Goal: Task Accomplishment & Management: Manage account settings

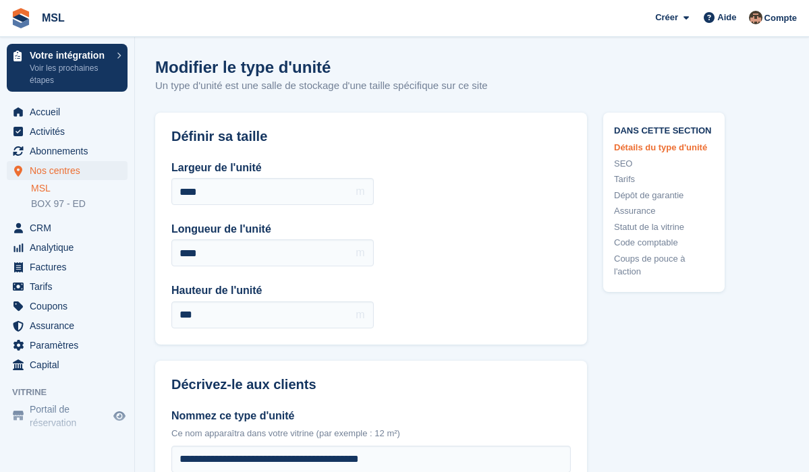
click at [62, 167] on span "Nos centres" at bounding box center [70, 170] width 81 height 19
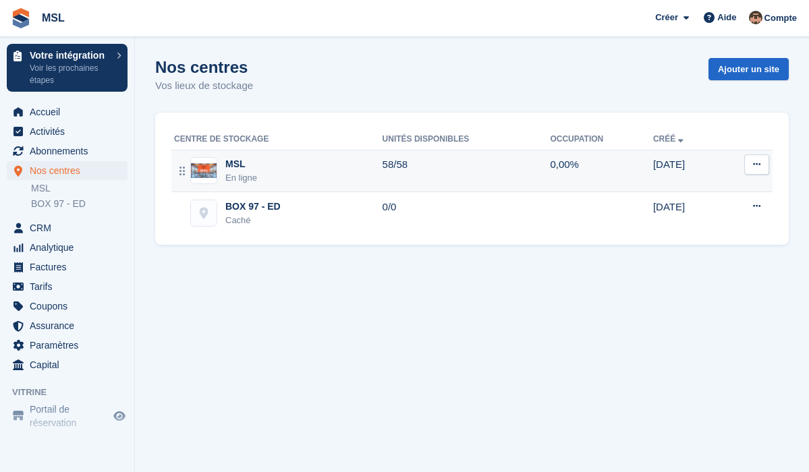
click at [428, 167] on td "58/58" at bounding box center [467, 171] width 168 height 43
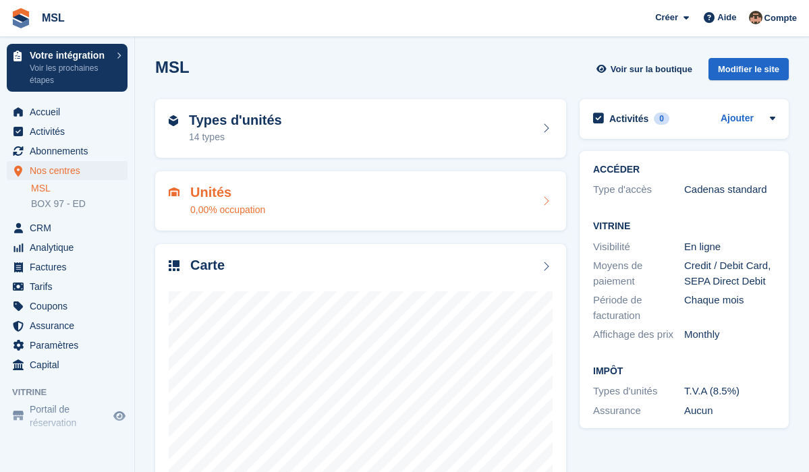
click at [320, 188] on div "Unités 0,00% occupation" at bounding box center [361, 201] width 384 height 32
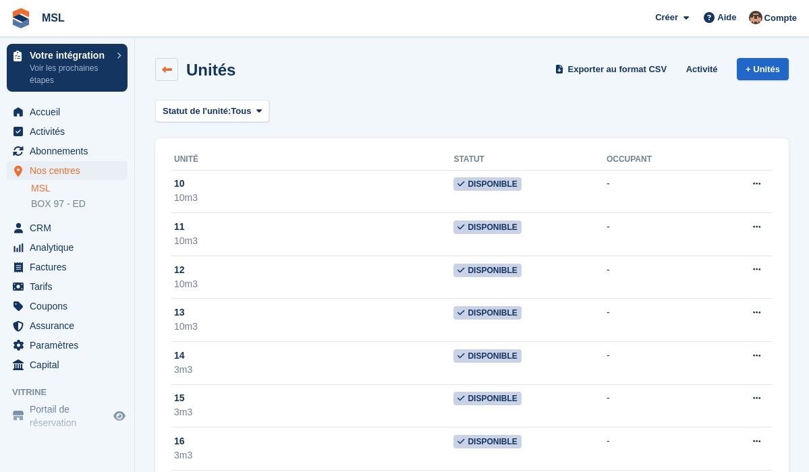
click at [165, 69] on icon at bounding box center [167, 70] width 10 height 10
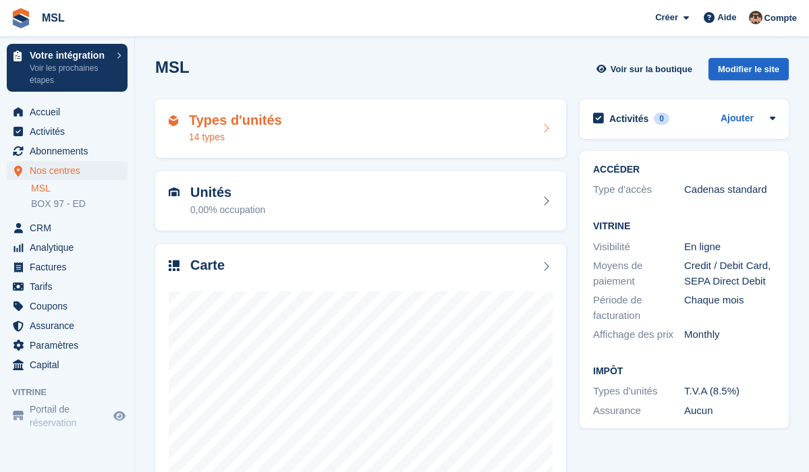
click at [289, 123] on div "Types d'unités 14 types" at bounding box center [361, 129] width 384 height 32
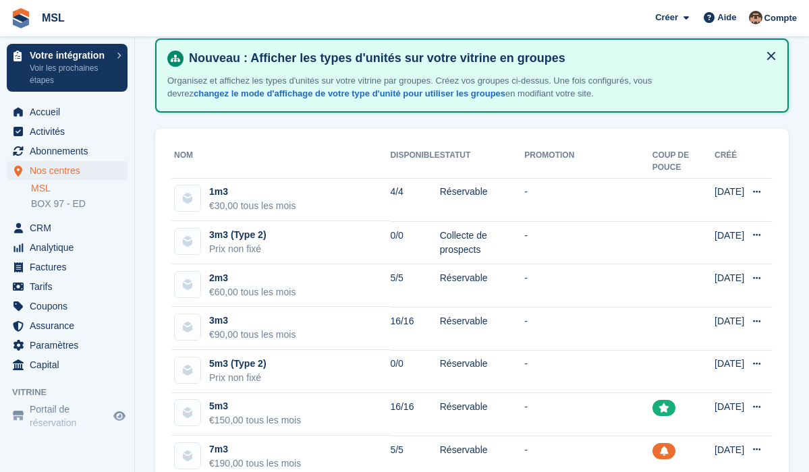
scroll to position [66, 0]
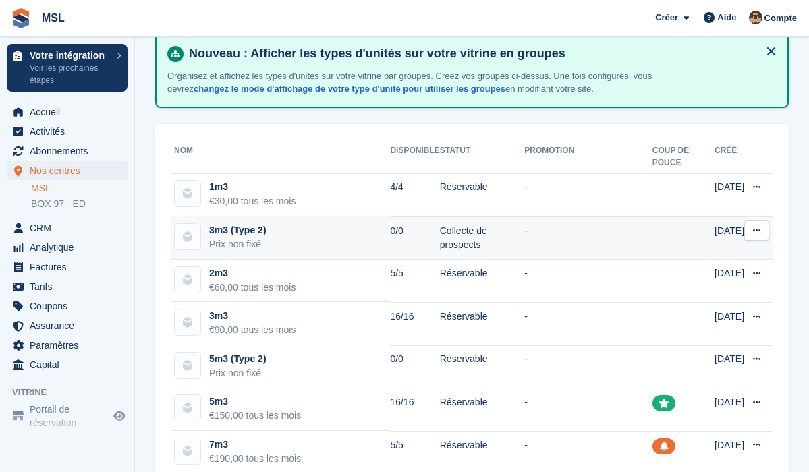
click at [757, 226] on icon at bounding box center [756, 230] width 7 height 9
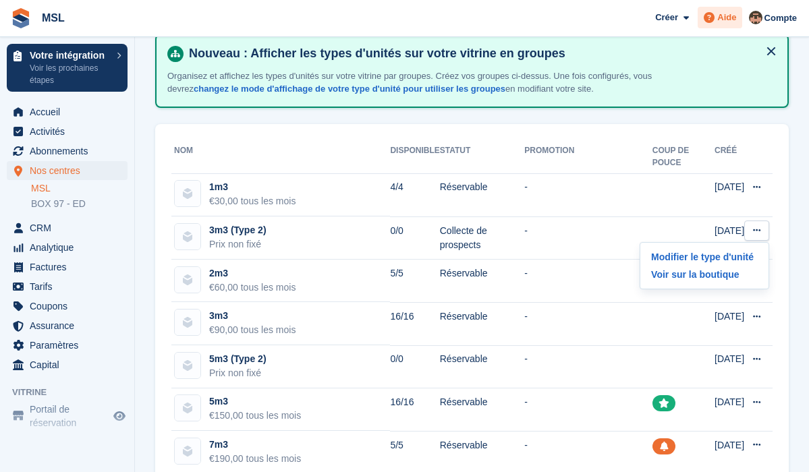
click at [722, 20] on span "Aide" at bounding box center [726, 17] width 19 height 13
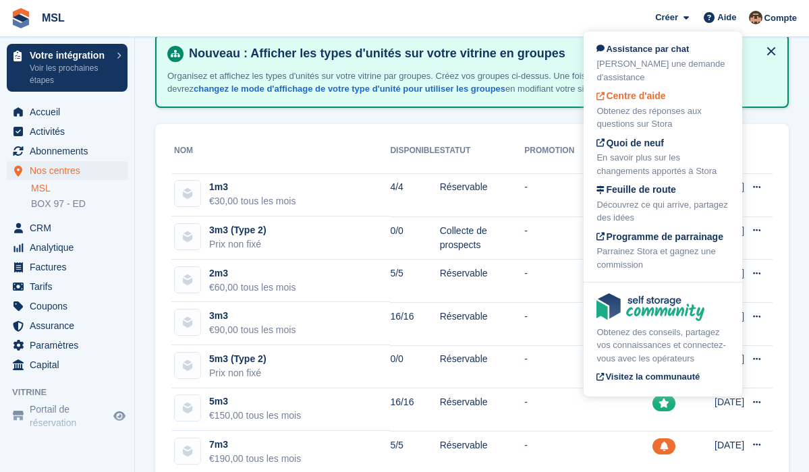
click at [676, 105] on div "Obtenez des réponses aux questions sur Stora" at bounding box center [662, 118] width 133 height 26
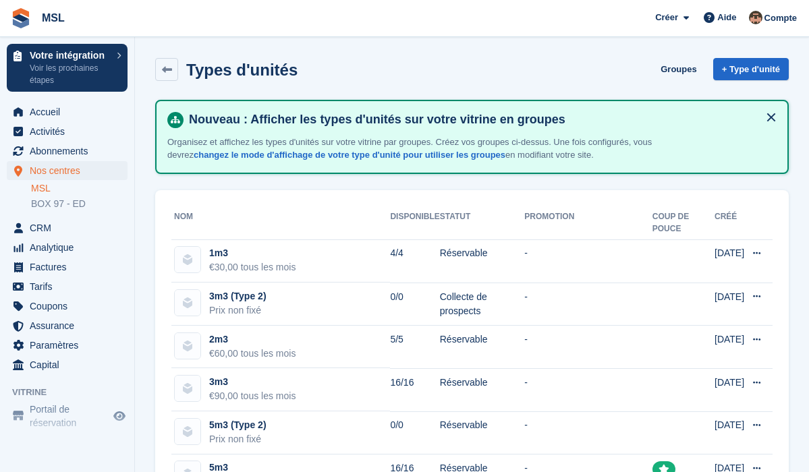
scroll to position [0, 0]
click at [663, 63] on link "Groupes" at bounding box center [678, 69] width 47 height 22
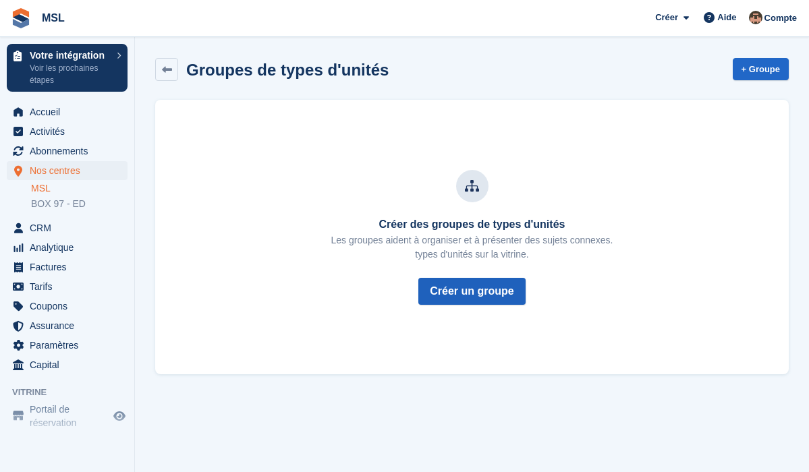
click at [470, 283] on link "Créer un groupe" at bounding box center [471, 291] width 107 height 27
click at [171, 63] on link at bounding box center [166, 69] width 23 height 23
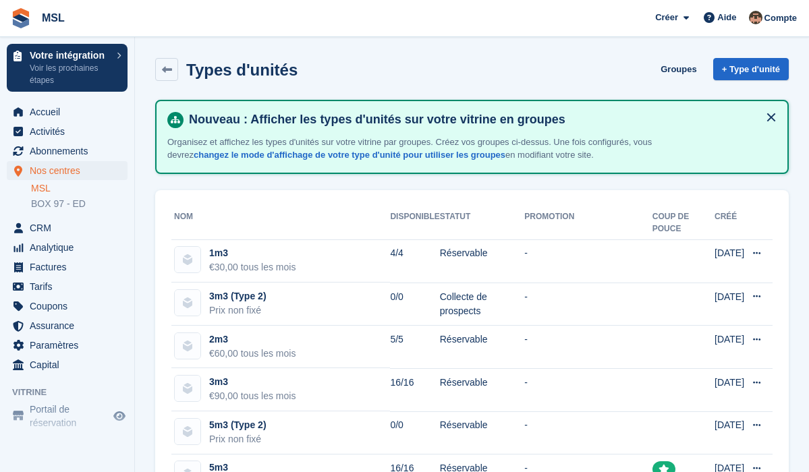
click at [769, 117] on button at bounding box center [771, 118] width 22 height 22
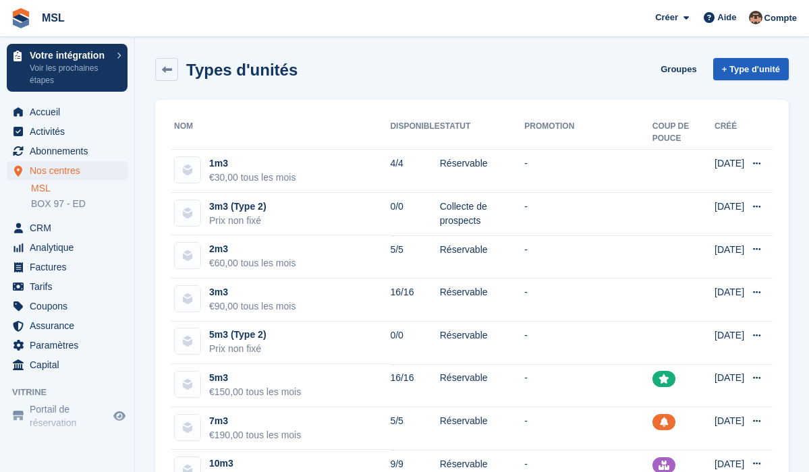
click at [747, 74] on link "+ Type d'unité" at bounding box center [751, 69] width 76 height 22
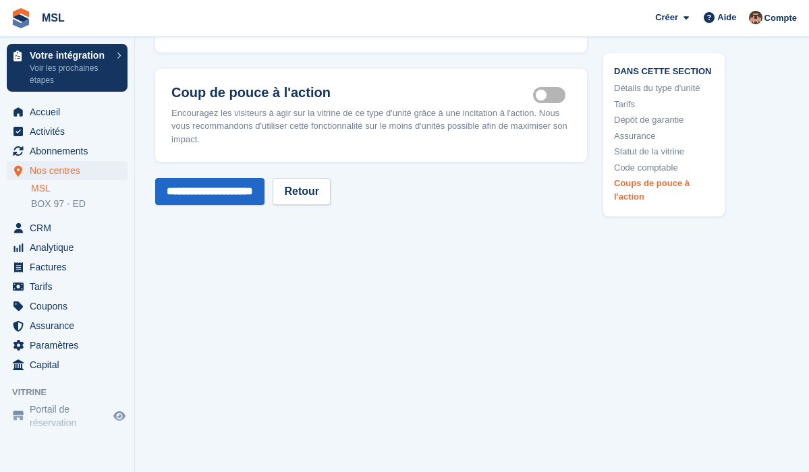
scroll to position [2169, 0]
click at [331, 198] on link "Retour" at bounding box center [302, 191] width 58 height 27
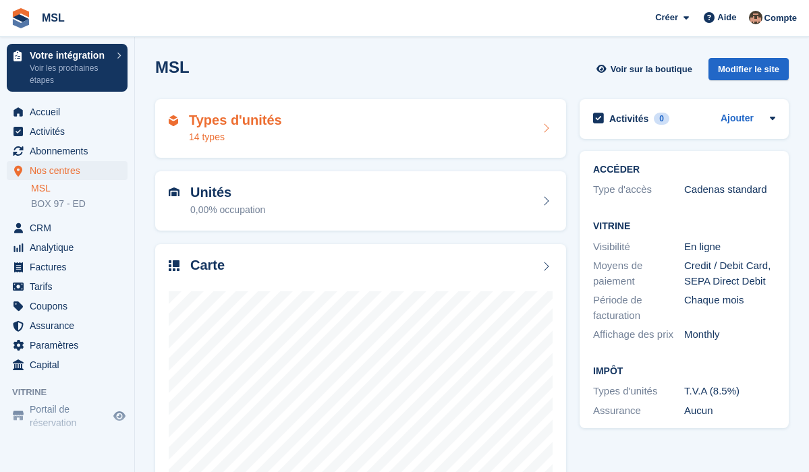
click at [391, 128] on div "Types d'unités 14 types" at bounding box center [361, 129] width 384 height 32
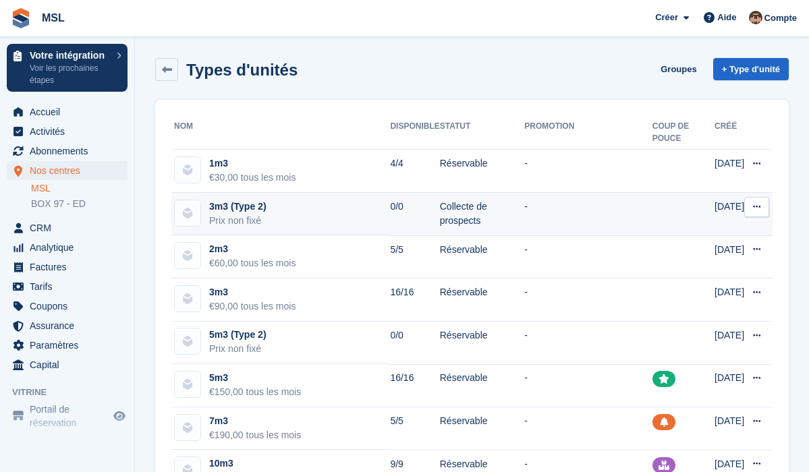
click at [192, 213] on img at bounding box center [188, 213] width 26 height 26
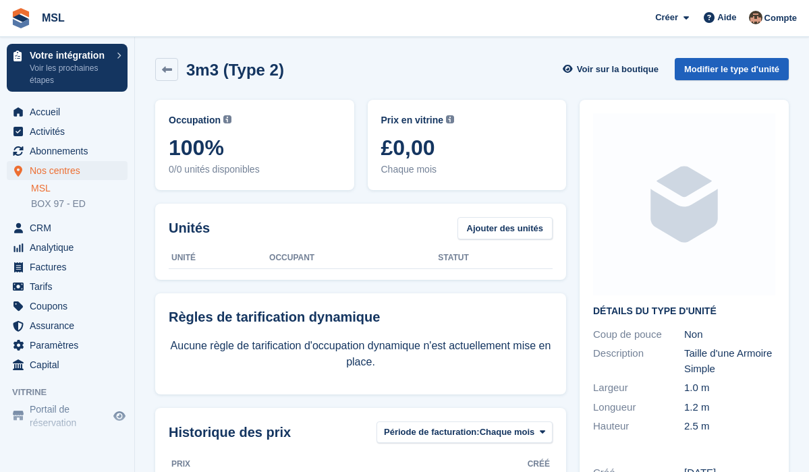
click at [746, 71] on link "Modifier le type d'unité" at bounding box center [732, 69] width 114 height 22
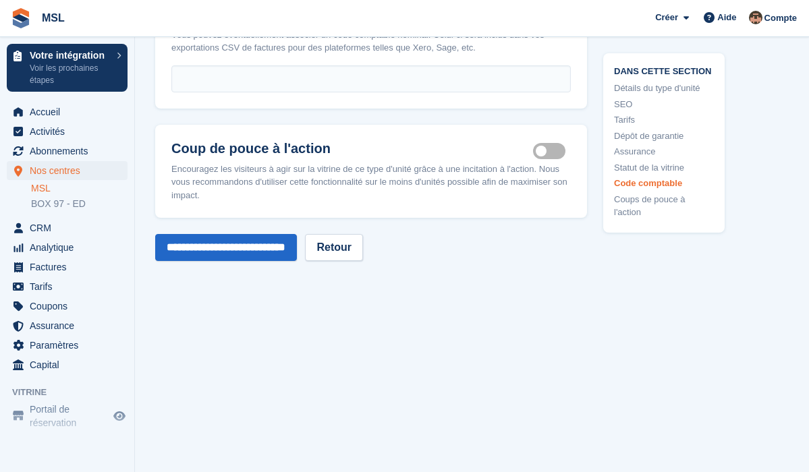
scroll to position [2334, 0]
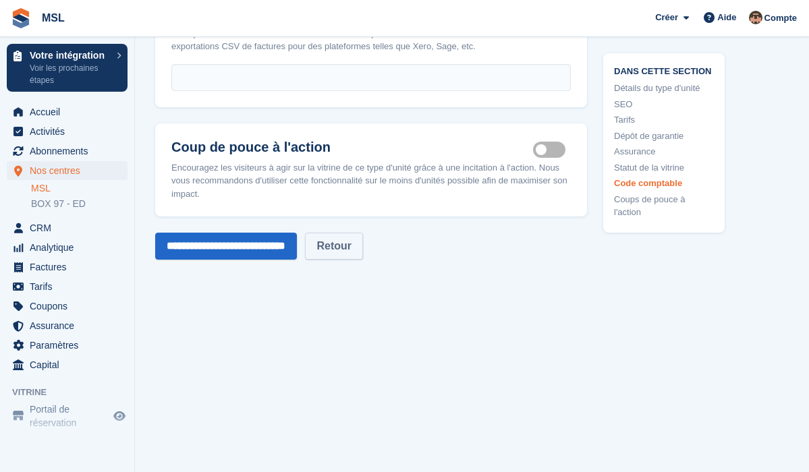
click at [363, 260] on link "Retour" at bounding box center [334, 246] width 58 height 27
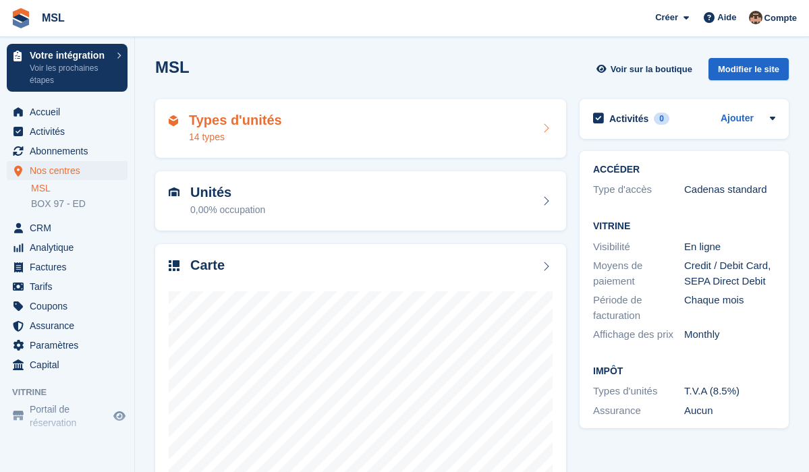
click at [412, 139] on div "Types d'unités 14 types" at bounding box center [361, 129] width 384 height 32
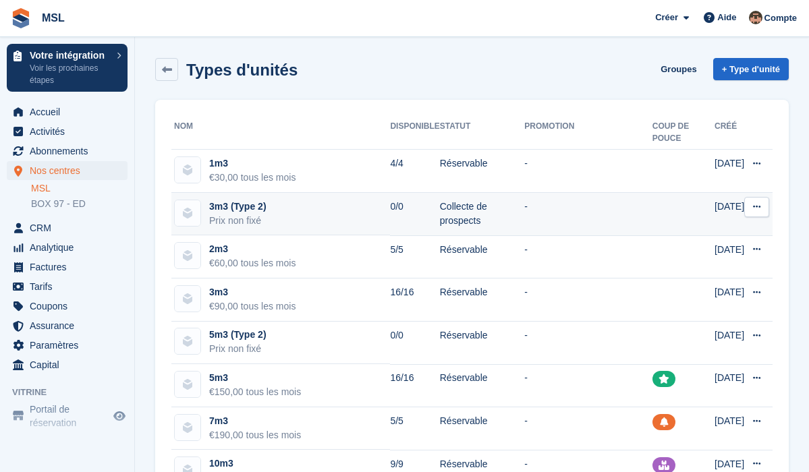
click at [758, 206] on icon at bounding box center [756, 206] width 7 height 9
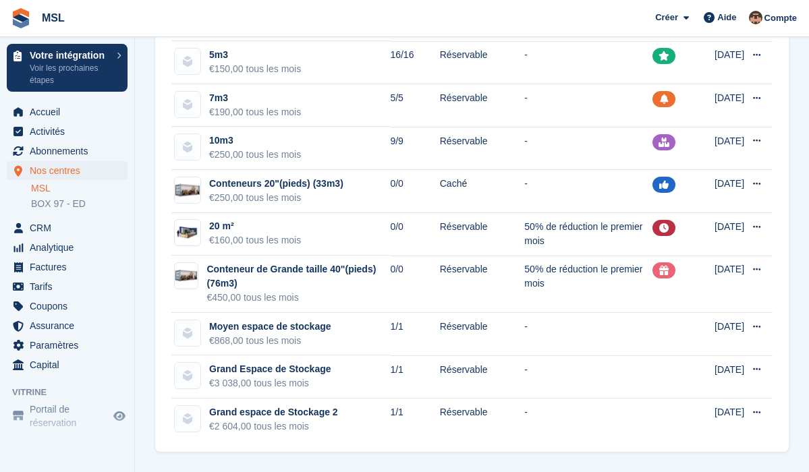
scroll to position [323, 0]
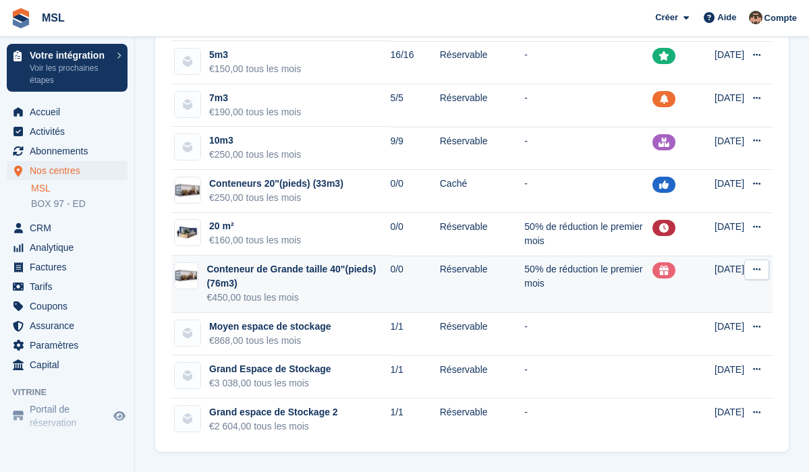
click at [758, 277] on button at bounding box center [756, 270] width 25 height 20
click at [716, 298] on p "Modifier le type d'unité" at bounding box center [704, 296] width 117 height 18
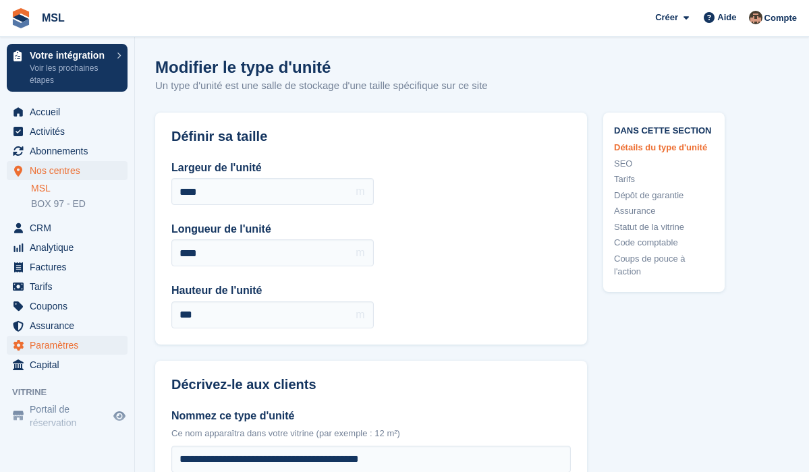
click at [71, 349] on span "Paramètres" at bounding box center [70, 345] width 81 height 19
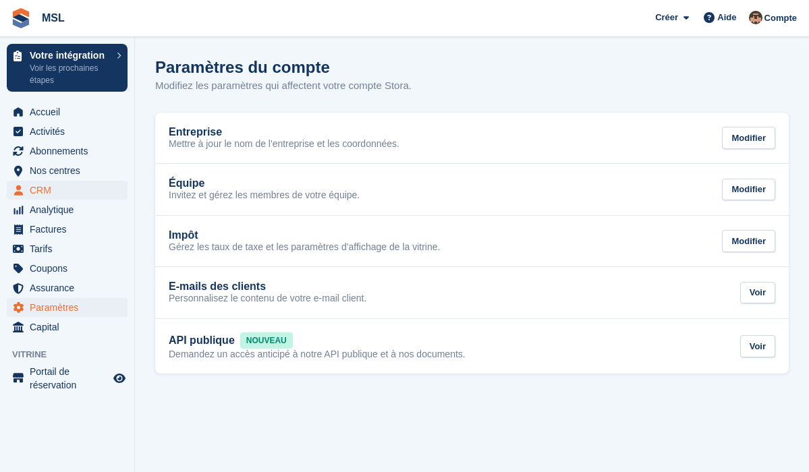
click at [49, 188] on span "CRM" at bounding box center [70, 190] width 81 height 19
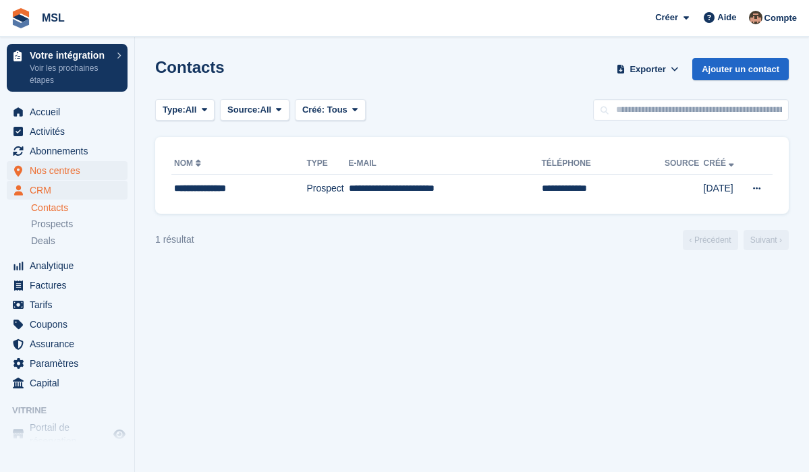
click at [57, 171] on span "Nos centres" at bounding box center [70, 170] width 81 height 19
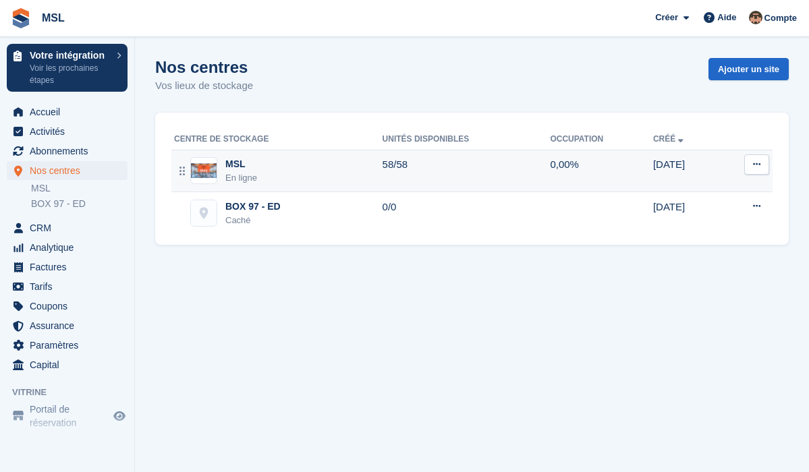
click at [755, 161] on icon at bounding box center [756, 164] width 7 height 9
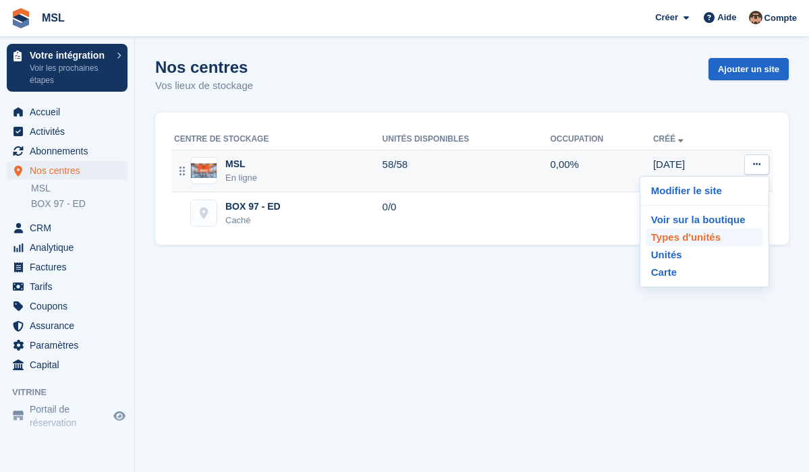
click at [707, 237] on p "Types d'unités" at bounding box center [704, 238] width 117 height 18
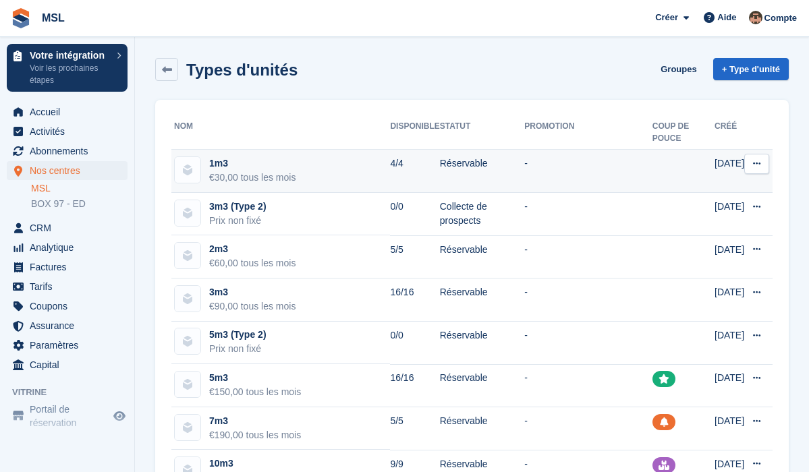
click at [753, 162] on icon at bounding box center [756, 163] width 7 height 9
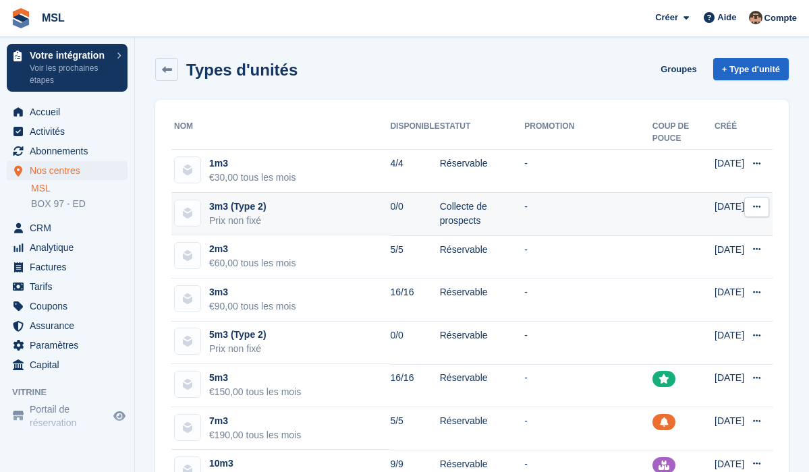
click at [755, 213] on button at bounding box center [756, 207] width 25 height 20
click at [739, 229] on p "Modifier le type d'unité" at bounding box center [704, 234] width 117 height 18
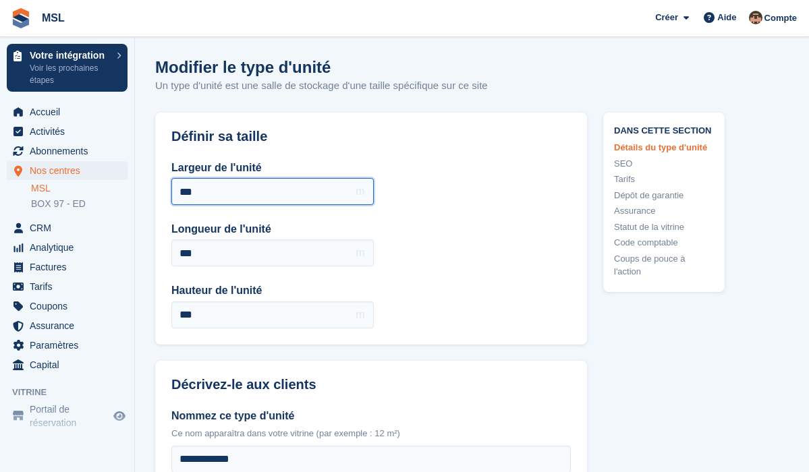
click at [242, 201] on input "***" at bounding box center [272, 191] width 202 height 27
type input "*"
click at [215, 237] on div "Longueur de l'unité *** m" at bounding box center [272, 243] width 202 height 45
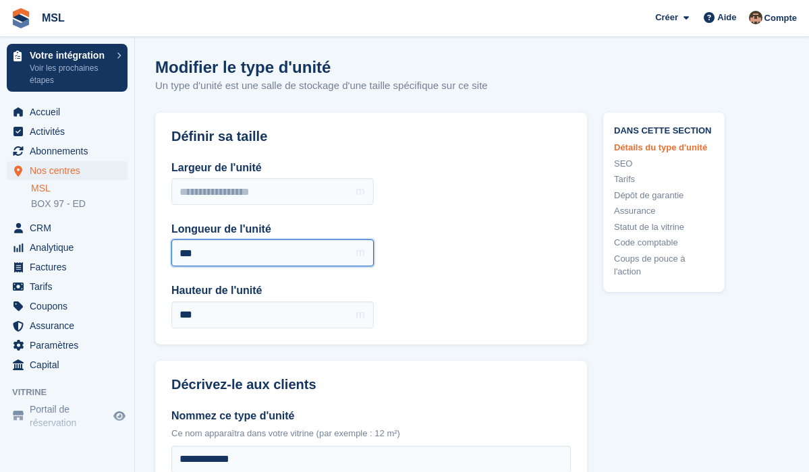
click at [215, 246] on input "***" at bounding box center [272, 253] width 202 height 27
click at [212, 252] on input "***" at bounding box center [272, 253] width 202 height 27
type input "*"
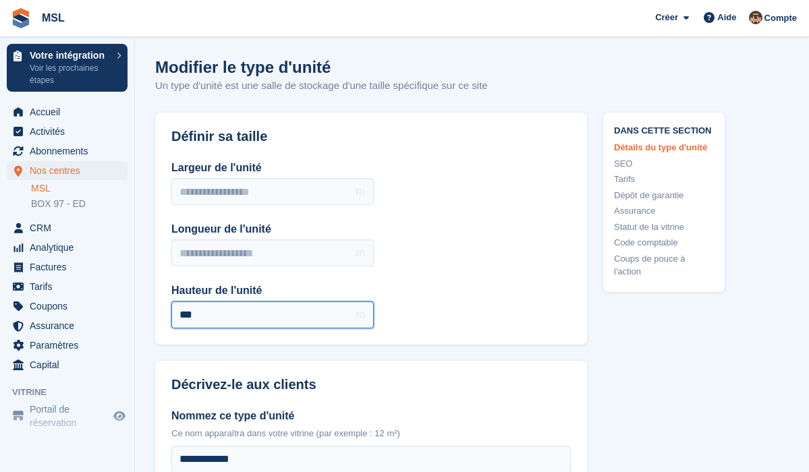
click at [217, 310] on input "***" at bounding box center [272, 315] width 202 height 27
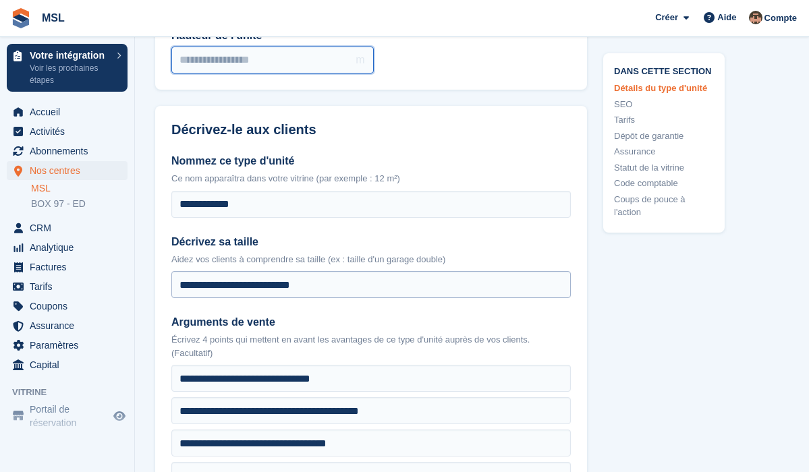
scroll to position [257, 0]
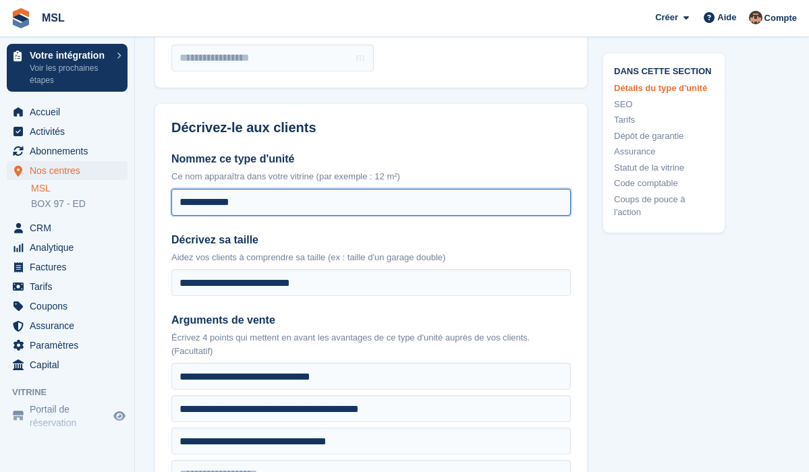
drag, startPoint x: 283, startPoint y: 211, endPoint x: 138, endPoint y: 205, distance: 145.8
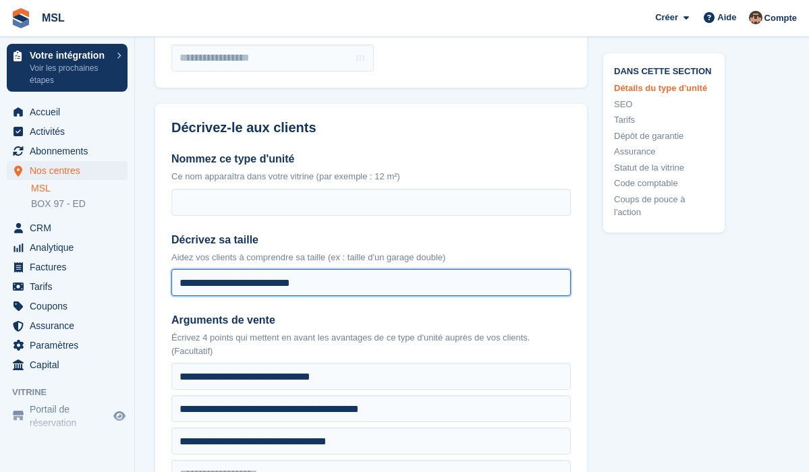
drag, startPoint x: 345, startPoint y: 285, endPoint x: 144, endPoint y: 281, distance: 201.8
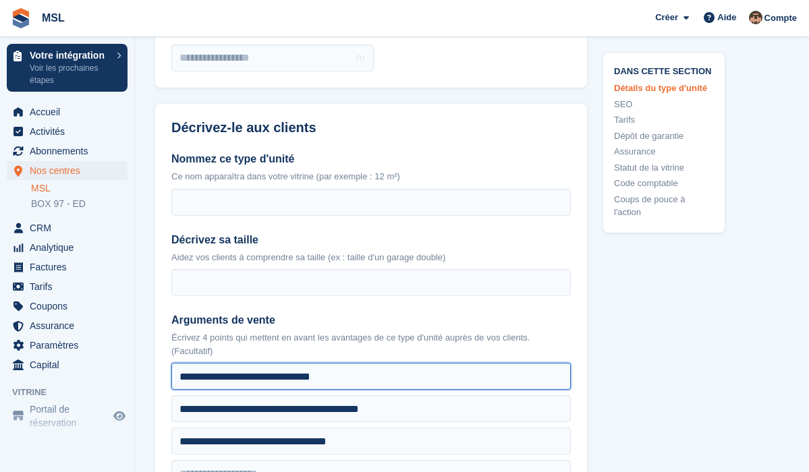
drag, startPoint x: 356, startPoint y: 378, endPoint x: 36, endPoint y: 376, distance: 319.8
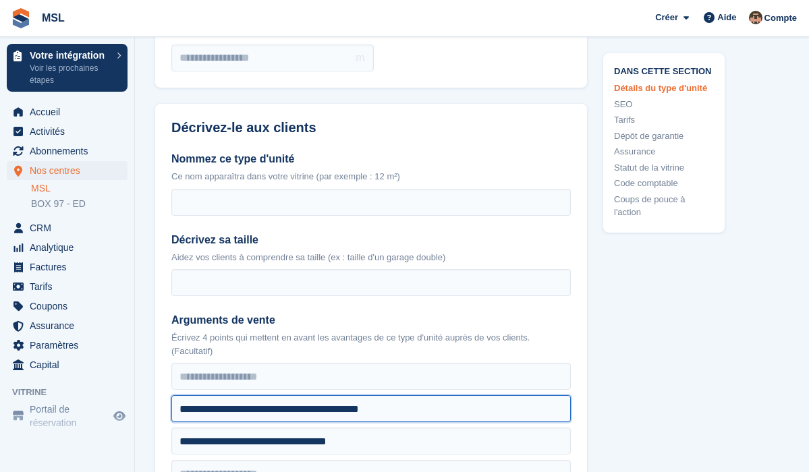
drag, startPoint x: 428, startPoint y: 397, endPoint x: 257, endPoint y: 407, distance: 171.0
click at [257, 407] on input "**********" at bounding box center [370, 408] width 399 height 27
click at [401, 408] on input "**********" at bounding box center [370, 408] width 399 height 27
drag, startPoint x: 415, startPoint y: 407, endPoint x: 103, endPoint y: 406, distance: 311.7
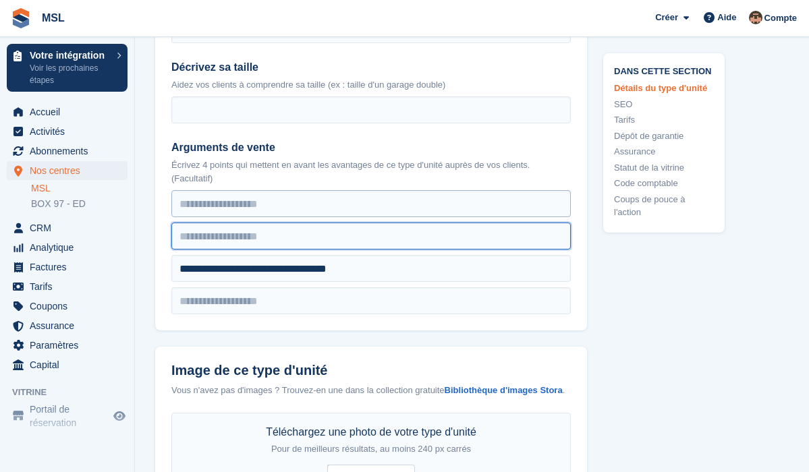
scroll to position [430, 0]
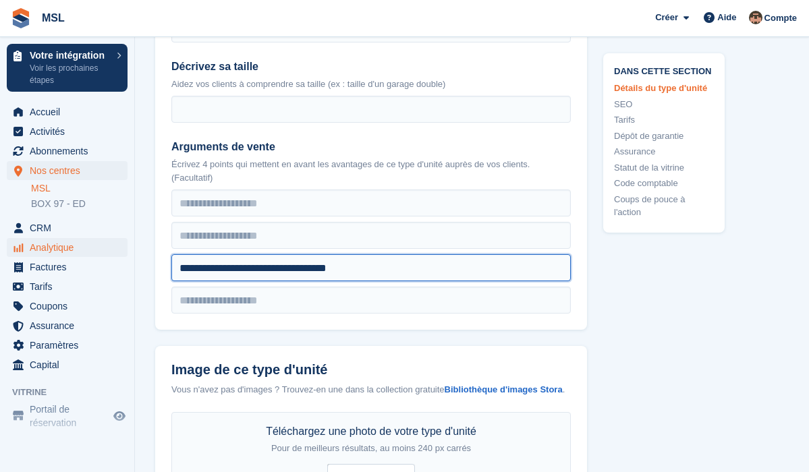
drag, startPoint x: 392, startPoint y: 273, endPoint x: 107, endPoint y: 256, distance: 285.9
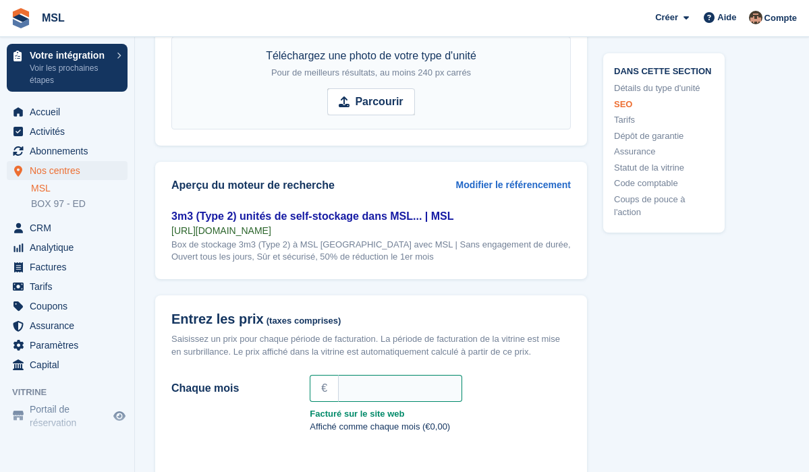
scroll to position [808, 0]
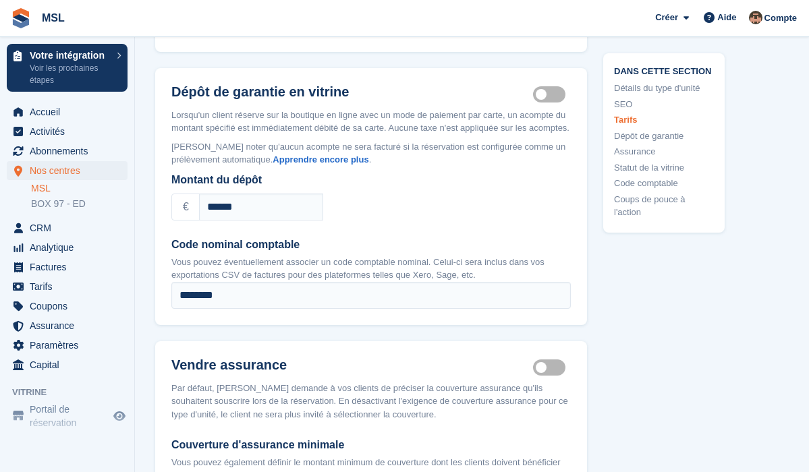
scroll to position [1453, 0]
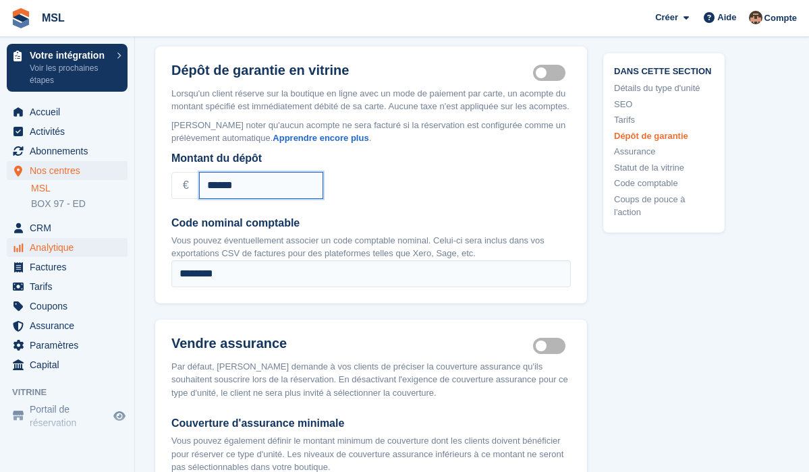
drag, startPoint x: 263, startPoint y: 235, endPoint x: 101, endPoint y: 246, distance: 162.3
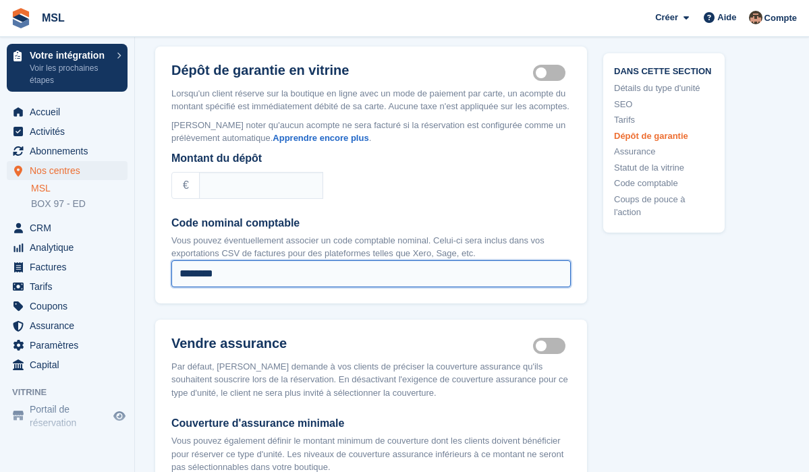
drag, startPoint x: 244, startPoint y: 326, endPoint x: 128, endPoint y: 322, distance: 115.4
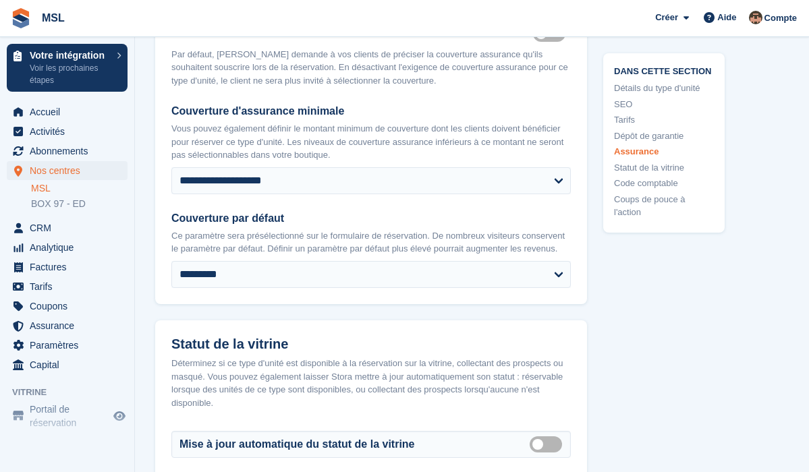
scroll to position [1778, 0]
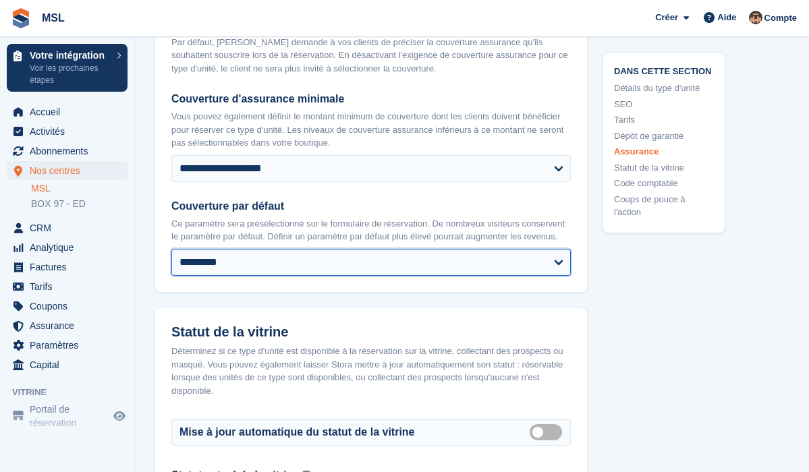
select select
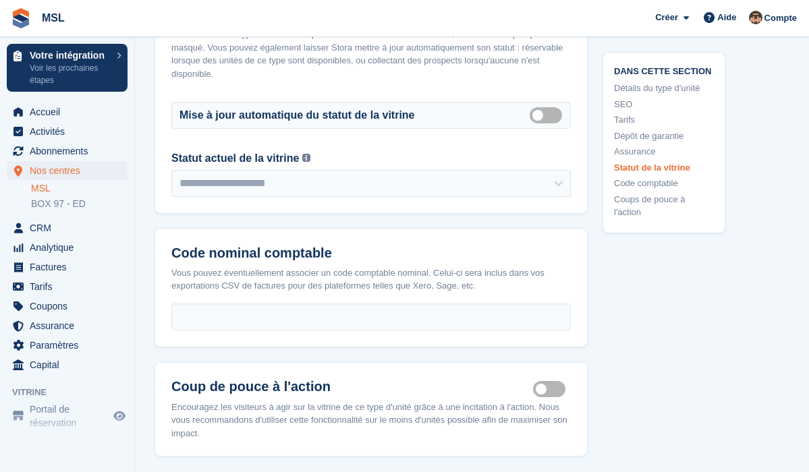
scroll to position [2096, 0]
click at [537, 115] on label "Auto manage storefront status" at bounding box center [549, 114] width 38 height 2
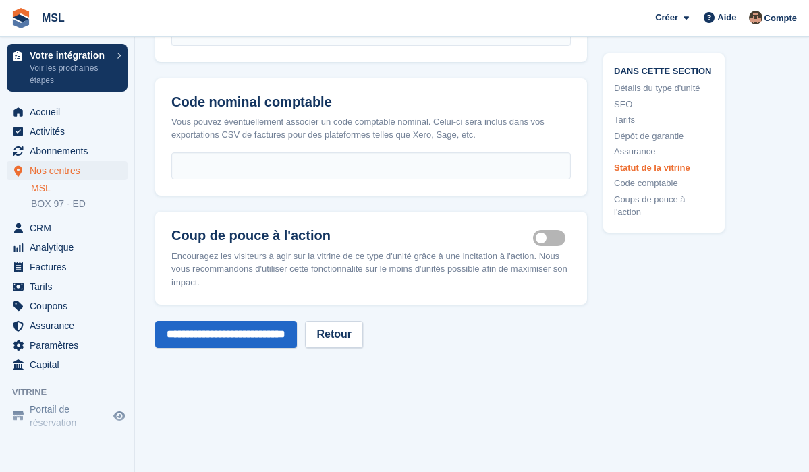
scroll to position [2272, 0]
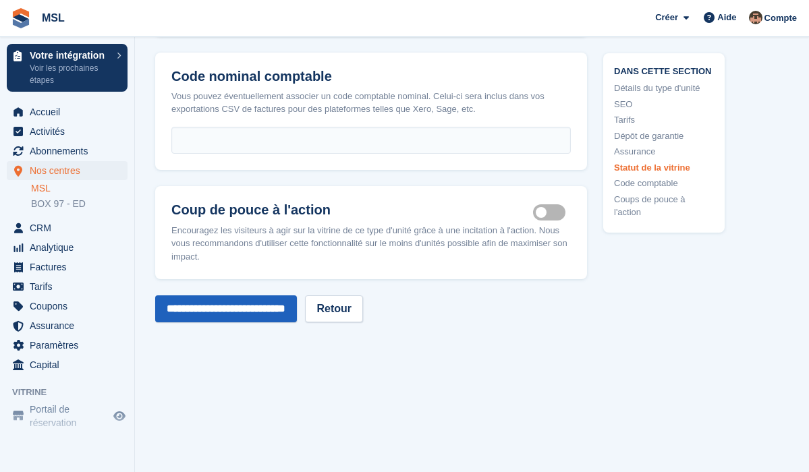
click at [291, 322] on input "**********" at bounding box center [226, 309] width 142 height 27
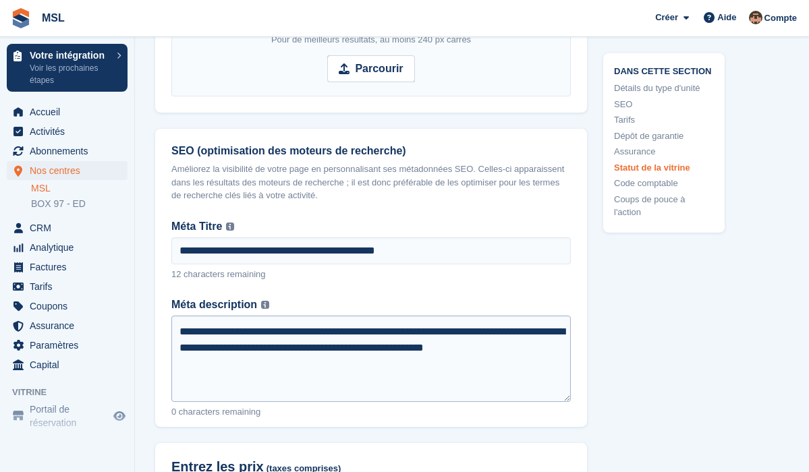
scroll to position [1299, 0]
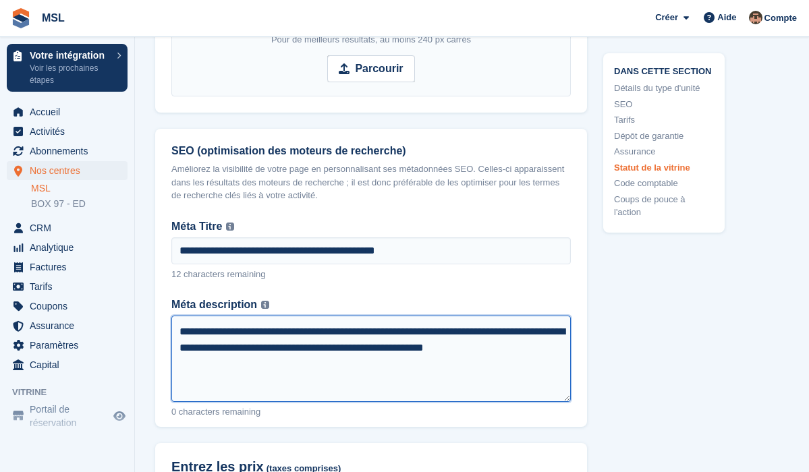
drag, startPoint x: 290, startPoint y: 372, endPoint x: 141, endPoint y: 312, distance: 160.5
click at [139, 316] on section "Modifier le type d'unité Un type d'unité est une salle de stockage d'une taille…" at bounding box center [472, 459] width 674 height 3517
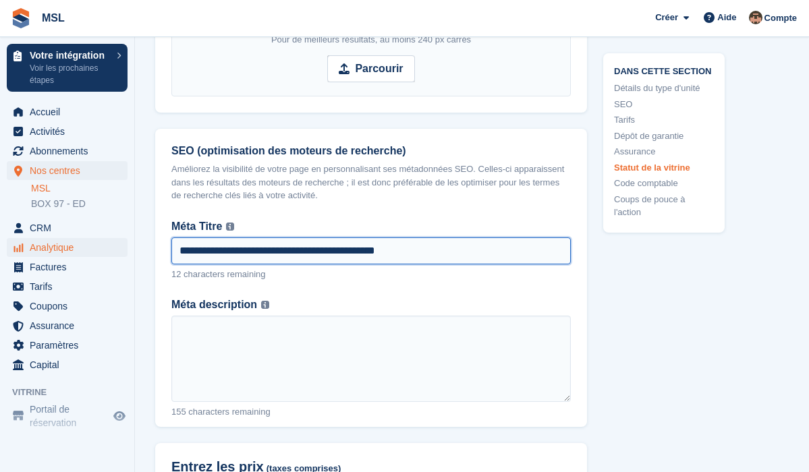
drag, startPoint x: 460, startPoint y: 255, endPoint x: 95, endPoint y: 250, distance: 365.0
click at [95, 250] on div "Votre intégration Voir les prochaines étapes Accueil Activités Abonnements Abon…" at bounding box center [404, 459] width 809 height 3517
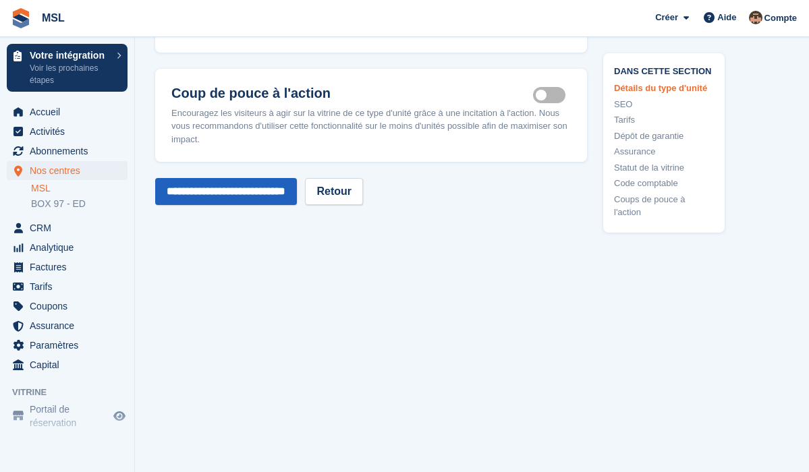
scroll to position [3088, 0]
click at [246, 188] on input "**********" at bounding box center [226, 191] width 142 height 27
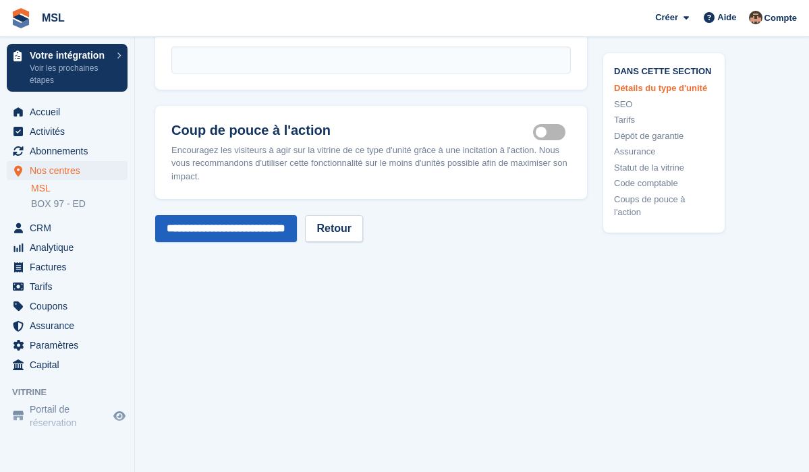
click at [250, 242] on input "**********" at bounding box center [226, 228] width 142 height 27
click at [363, 242] on link "Retour" at bounding box center [334, 228] width 58 height 27
